Goal: Navigation & Orientation: Go to known website

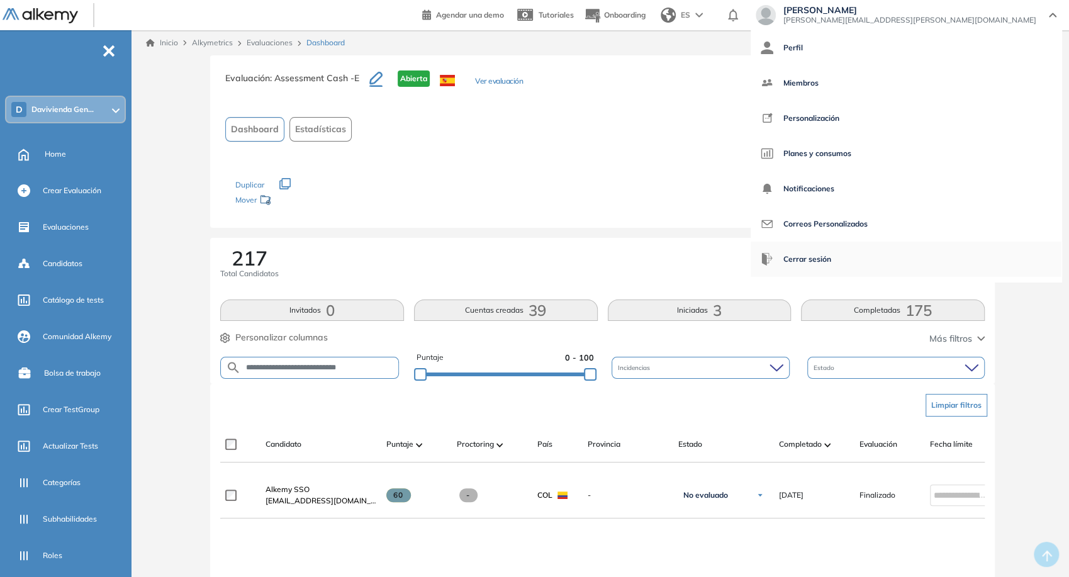
click at [831, 249] on span "Cerrar sesión" at bounding box center [807, 259] width 48 height 30
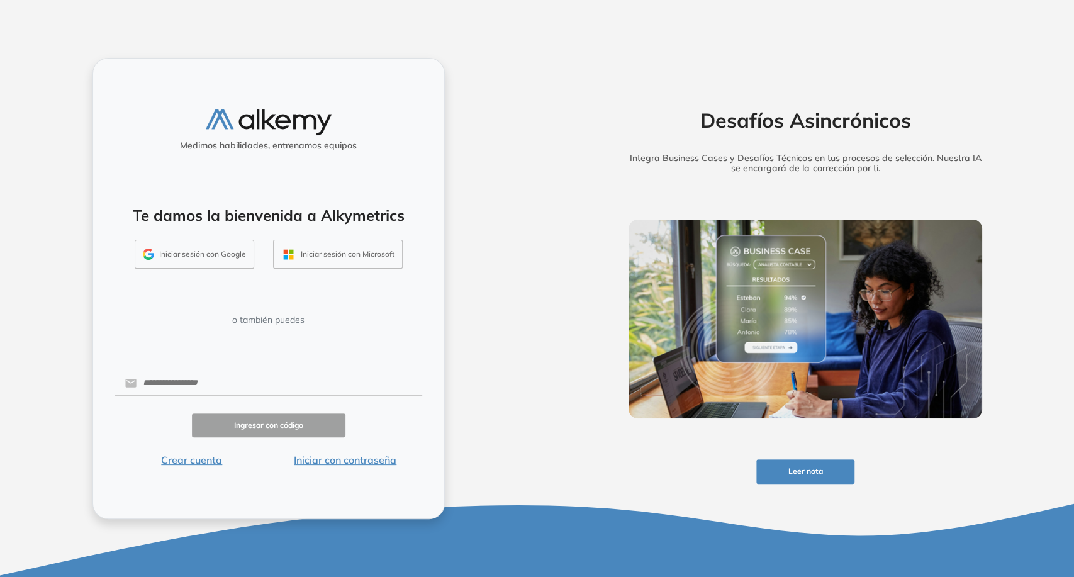
click at [227, 253] on button "Iniciar sesión con Google" at bounding box center [195, 254] width 120 height 29
